Goal: Go to known website: Access a specific website the user already knows

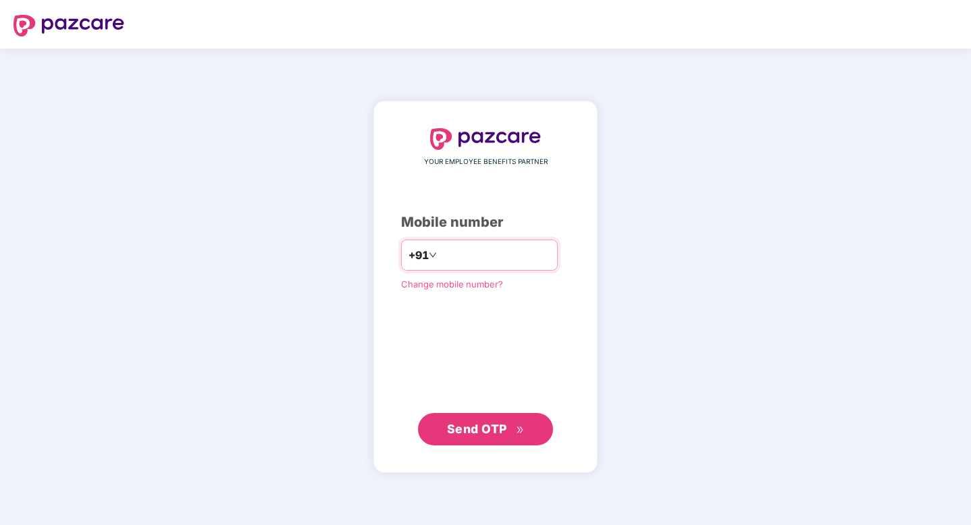
click at [534, 259] on input "number" at bounding box center [495, 255] width 111 height 22
type input "**********"
click at [493, 438] on button "Send OTP" at bounding box center [485, 429] width 135 height 32
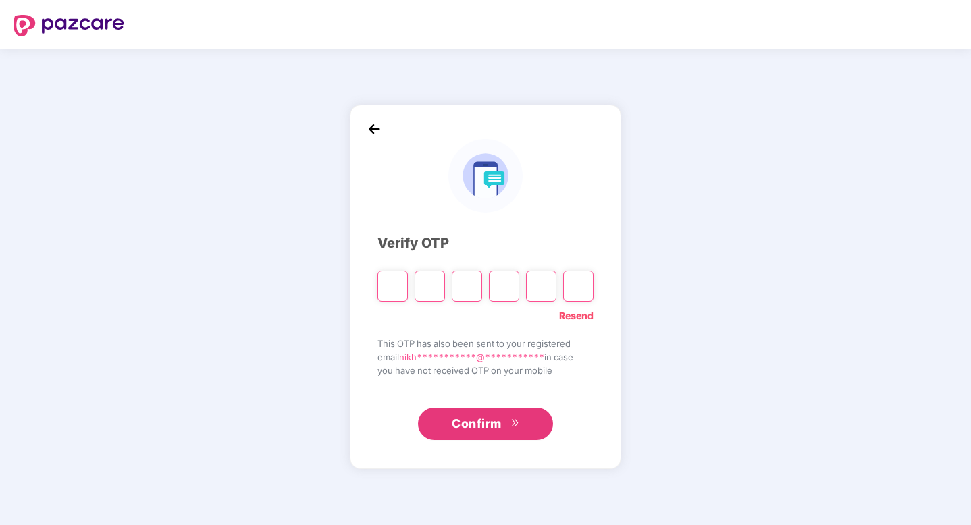
type input "*"
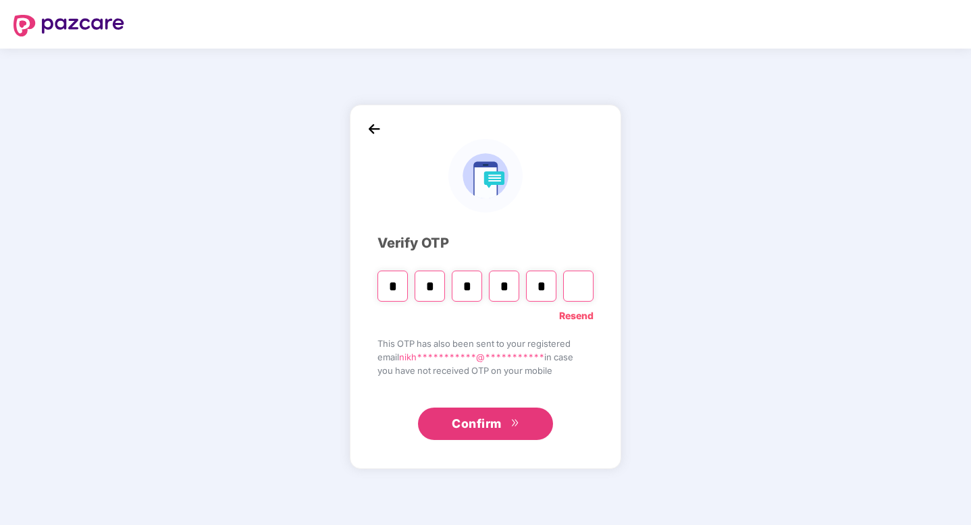
type input "*"
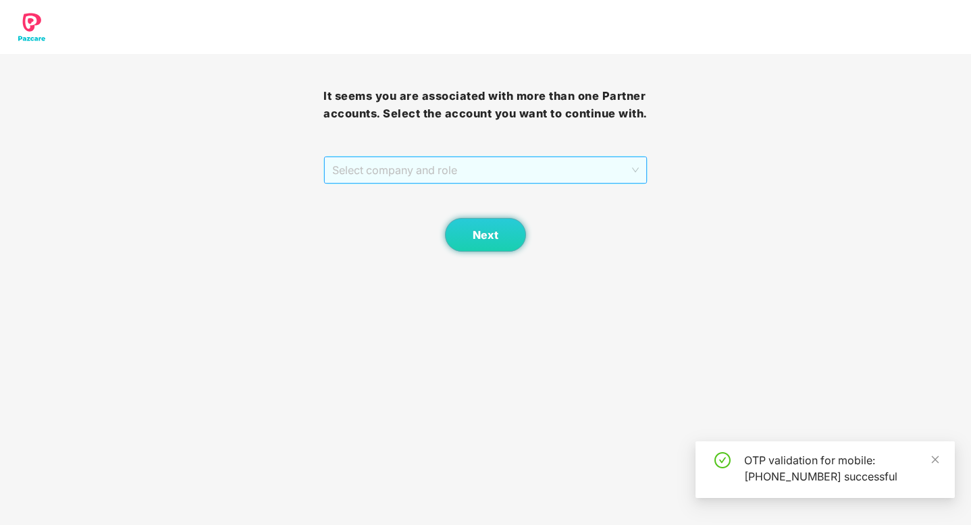
click at [448, 169] on span "Select company and role" at bounding box center [485, 170] width 306 height 26
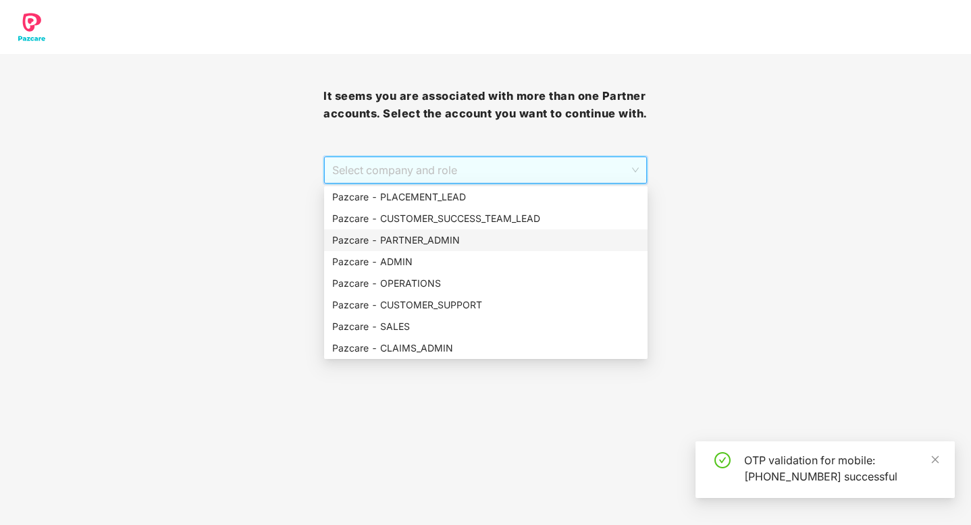
click at [430, 245] on div "Pazcare - PARTNER_ADMIN" at bounding box center [485, 240] width 307 height 15
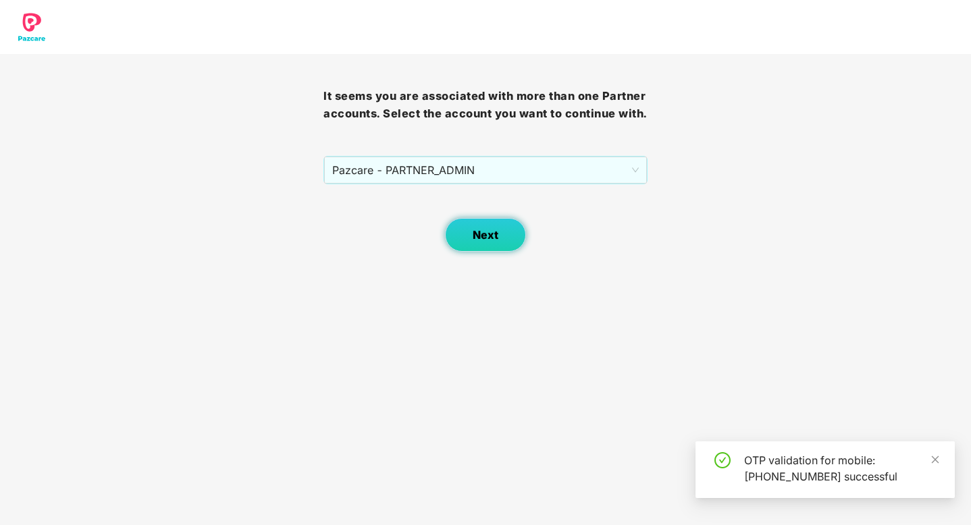
click at [506, 242] on button "Next" at bounding box center [485, 235] width 81 height 34
